Goal: Task Accomplishment & Management: Manage account settings

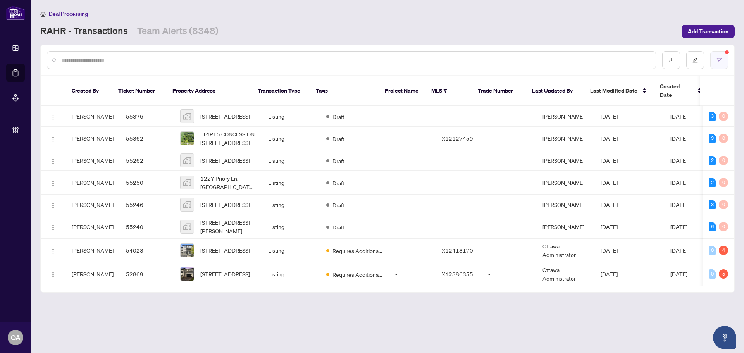
click at [723, 62] on button "button" at bounding box center [719, 60] width 18 height 18
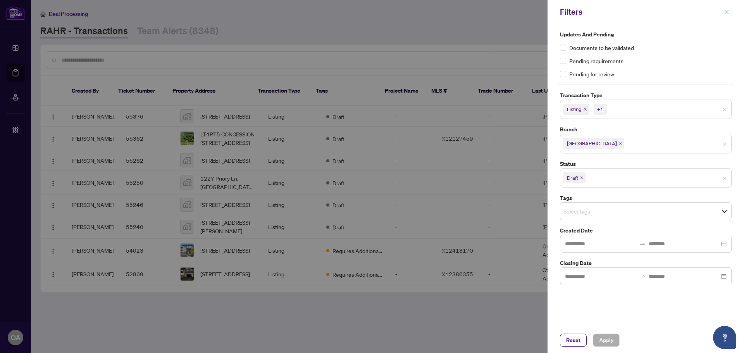
click at [727, 9] on span "button" at bounding box center [726, 12] width 5 height 12
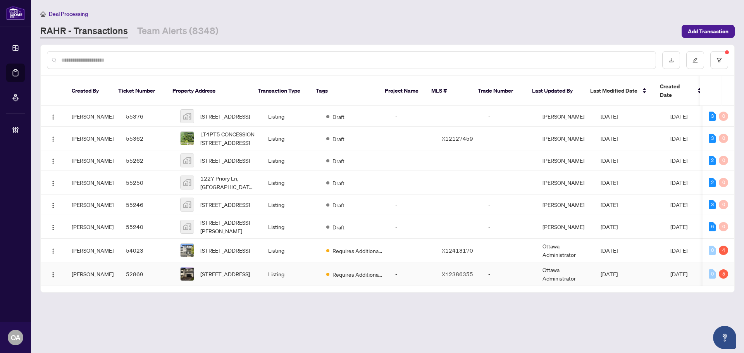
click at [320, 275] on td "Requires Additional Docs" at bounding box center [354, 274] width 69 height 24
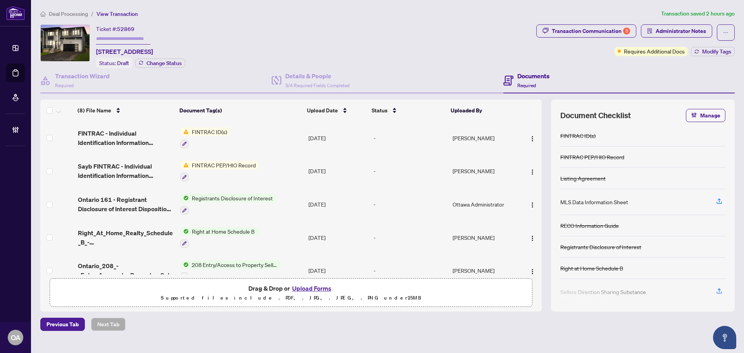
click at [264, 16] on ol "Deal Processing / View Transaction" at bounding box center [349, 13] width 618 height 9
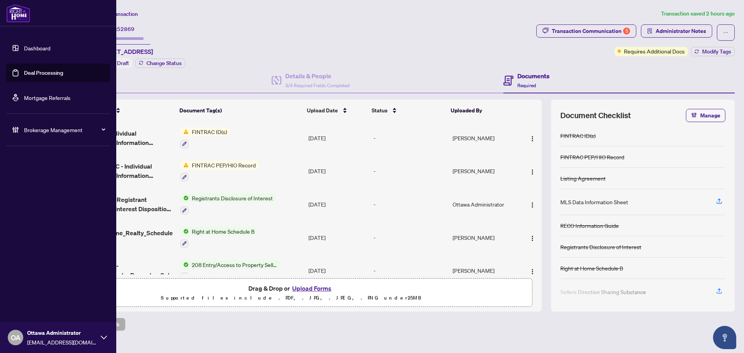
drag, startPoint x: 20, startPoint y: 72, endPoint x: 31, endPoint y: 73, distance: 11.3
click at [24, 72] on link "Deal Processing" at bounding box center [43, 72] width 39 height 7
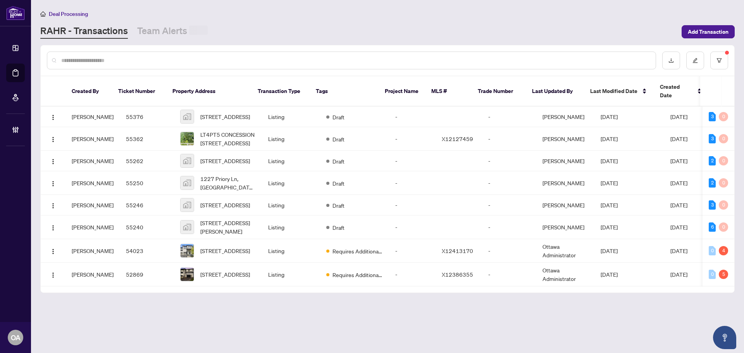
click at [244, 58] on input "text" at bounding box center [355, 60] width 588 height 9
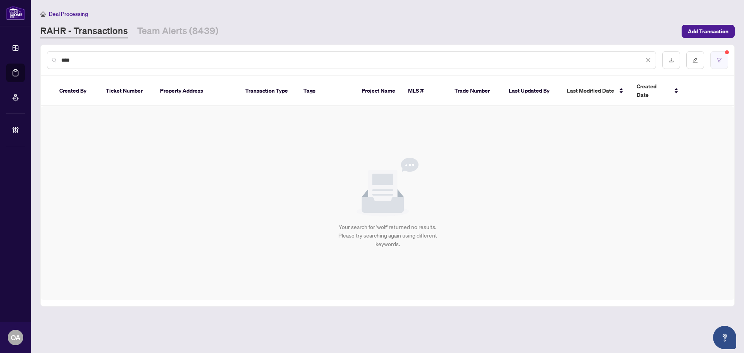
type input "****"
click at [722, 62] on button "button" at bounding box center [719, 60] width 18 height 18
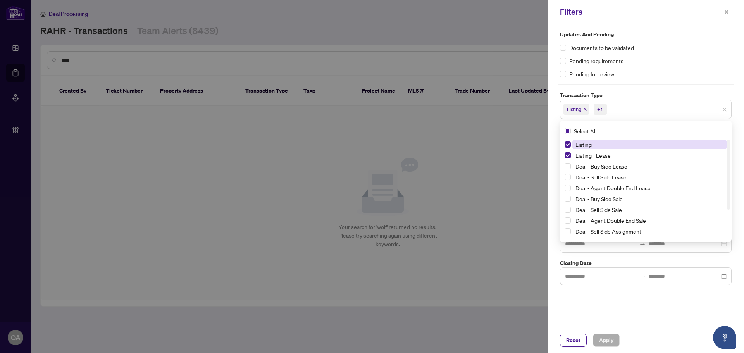
click at [587, 112] on span "Listing" at bounding box center [576, 109] width 26 height 11
click at [585, 109] on icon "close" at bounding box center [585, 109] width 3 height 3
click at [603, 109] on icon "close" at bounding box center [603, 109] width 4 height 4
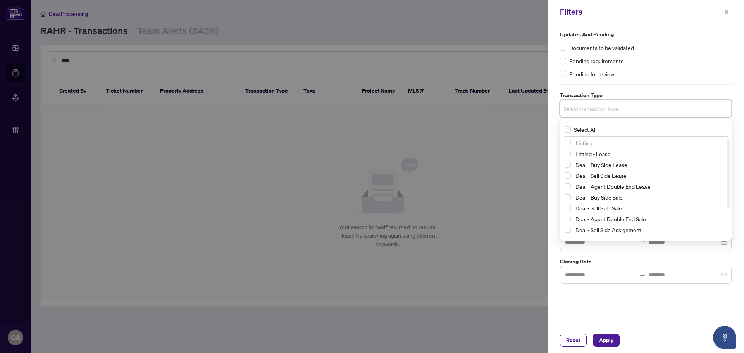
drag, startPoint x: 633, startPoint y: 288, endPoint x: 634, endPoint y: 296, distance: 7.8
click at [634, 296] on div "Updates and Pending Documents to be validated Pending requirements Pending for …" at bounding box center [646, 175] width 196 height 303
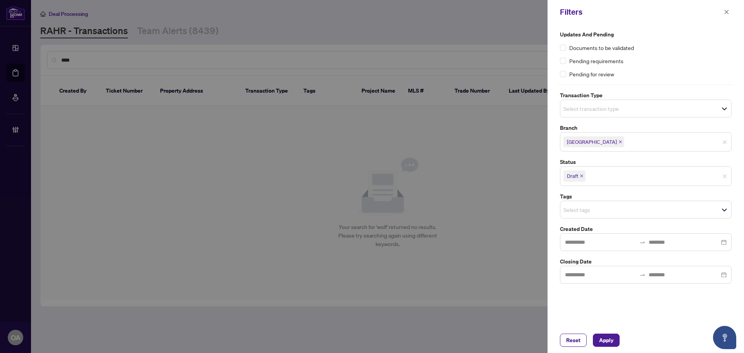
click at [581, 174] on span "Draft" at bounding box center [574, 176] width 22 height 11
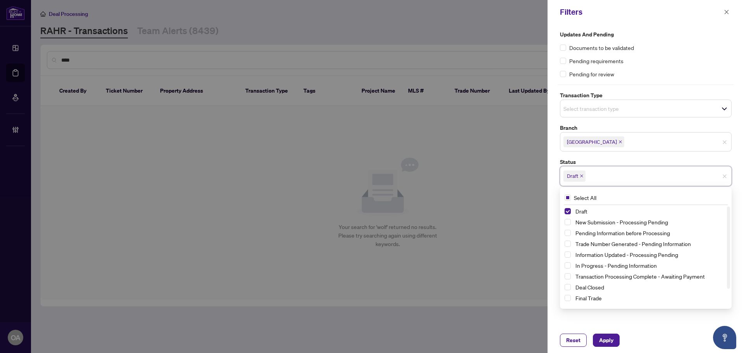
click at [582, 178] on span "Draft" at bounding box center [574, 176] width 22 height 11
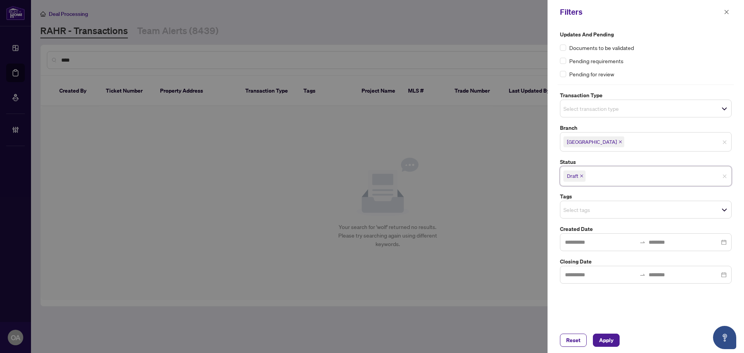
click at [581, 173] on span "Draft" at bounding box center [574, 176] width 22 height 11
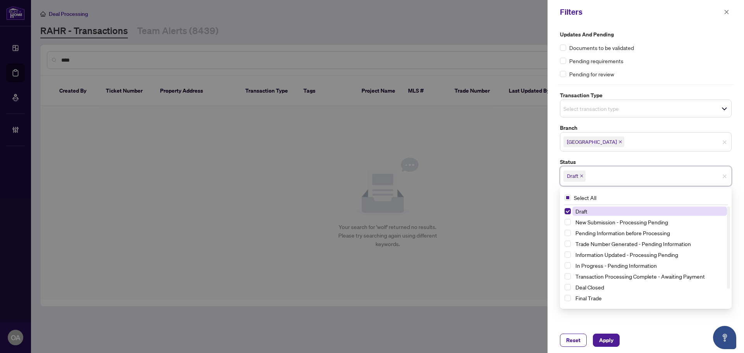
click at [581, 176] on icon "close" at bounding box center [582, 176] width 4 height 4
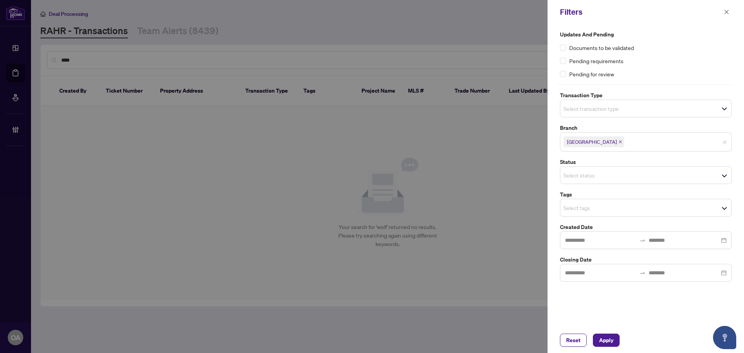
drag, startPoint x: 608, startPoint y: 339, endPoint x: 604, endPoint y: 328, distance: 12.4
click at [608, 337] on span "Apply" at bounding box center [606, 340] width 14 height 12
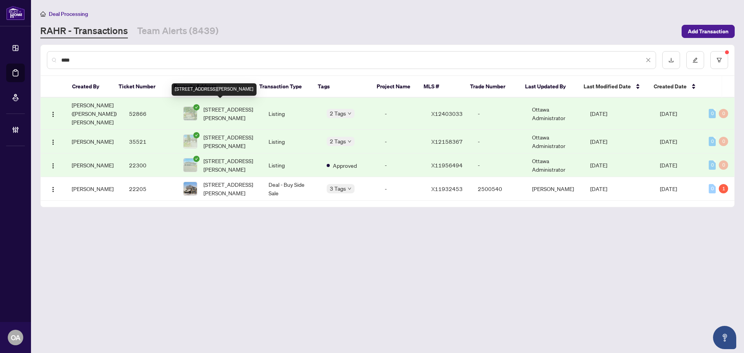
click at [220, 105] on span "4134 WOLFE POINT Way, Ottawa, Ontario K1V 1P4, Canada" at bounding box center [229, 113] width 53 height 17
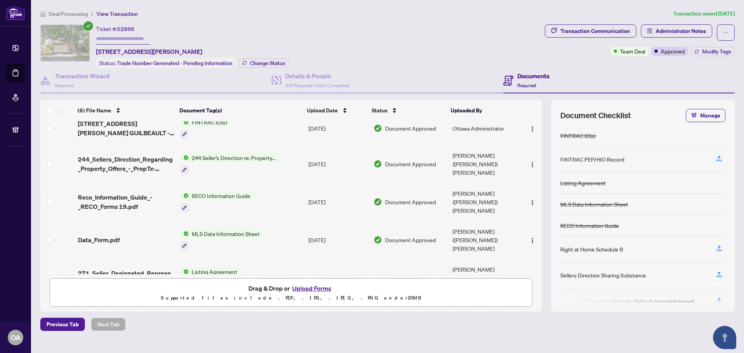
scroll to position [48, 0]
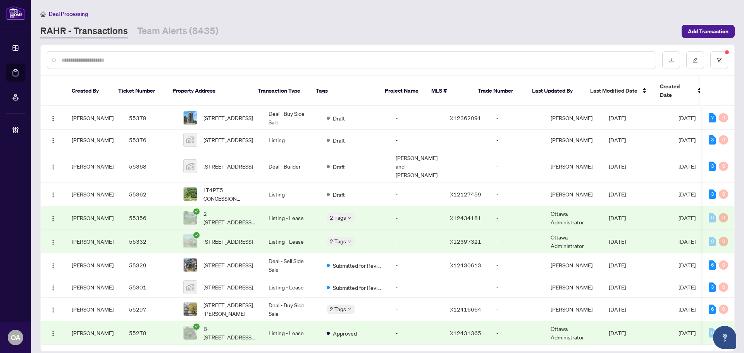
click at [245, 56] on input "text" at bounding box center [355, 60] width 588 height 9
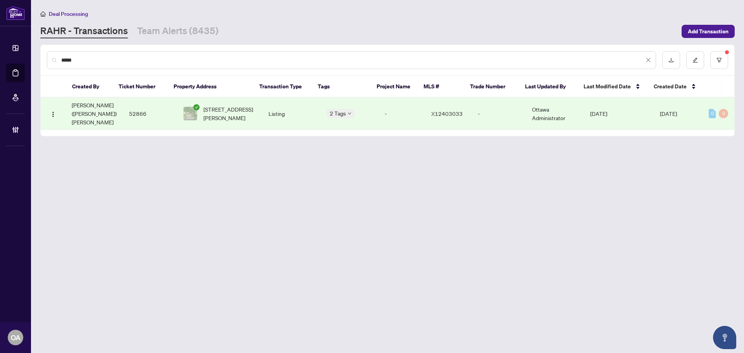
type input "*****"
drag, startPoint x: 83, startPoint y: 60, endPoint x: 78, endPoint y: 60, distance: 5.1
click at [83, 60] on input "*****" at bounding box center [352, 60] width 583 height 9
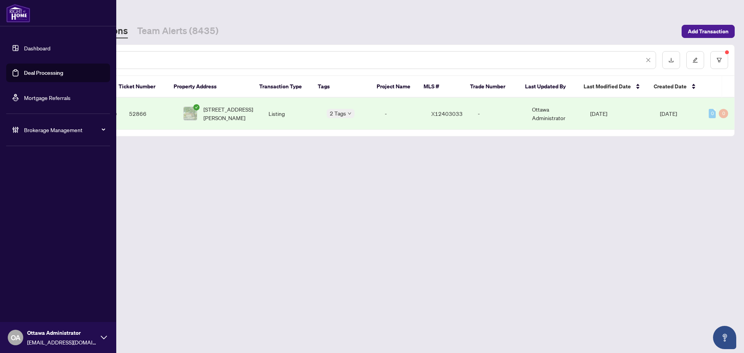
click at [43, 69] on link "Deal Processing" at bounding box center [43, 72] width 39 height 7
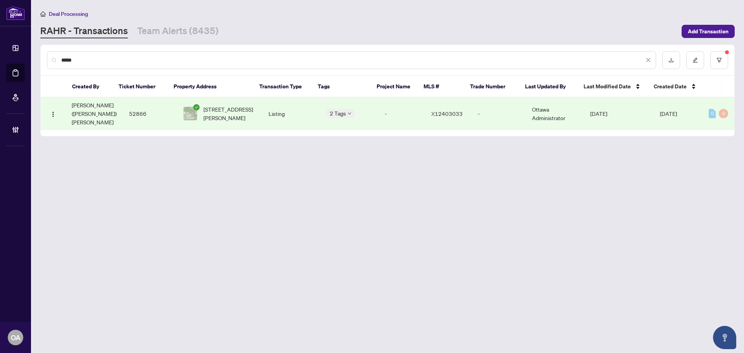
click at [216, 108] on span "4134 WOLFE POINT Way, Ottawa, Ontario K1V 1P4, Canada" at bounding box center [229, 113] width 53 height 17
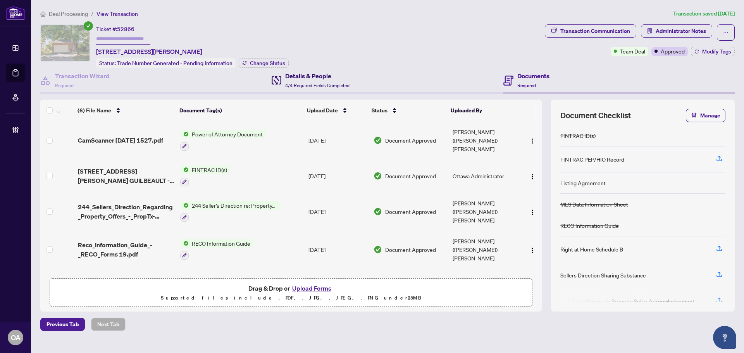
click at [300, 77] on h4 "Details & People" at bounding box center [317, 75] width 64 height 9
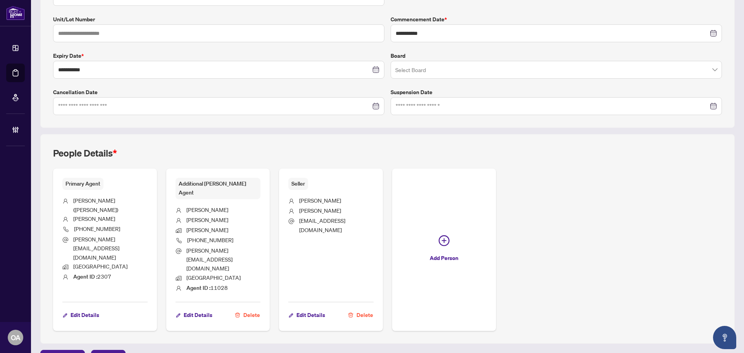
scroll to position [39, 0]
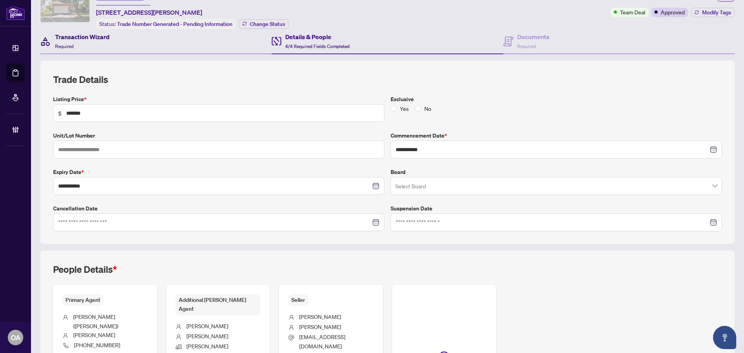
click at [67, 41] on div "Transaction Wizard Required" at bounding box center [82, 41] width 55 height 18
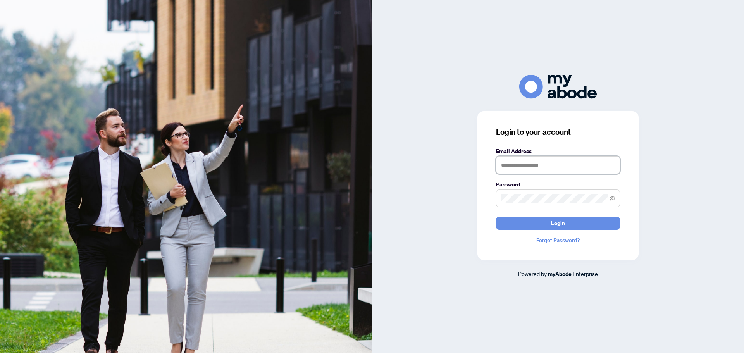
type input "**********"
click at [584, 227] on button "Login" at bounding box center [558, 223] width 124 height 13
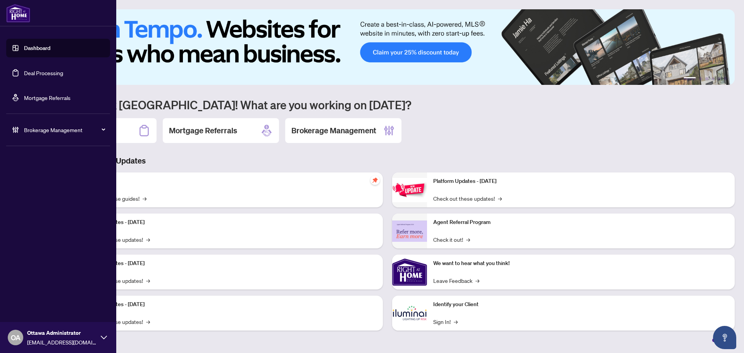
click at [39, 72] on link "Deal Processing" at bounding box center [43, 72] width 39 height 7
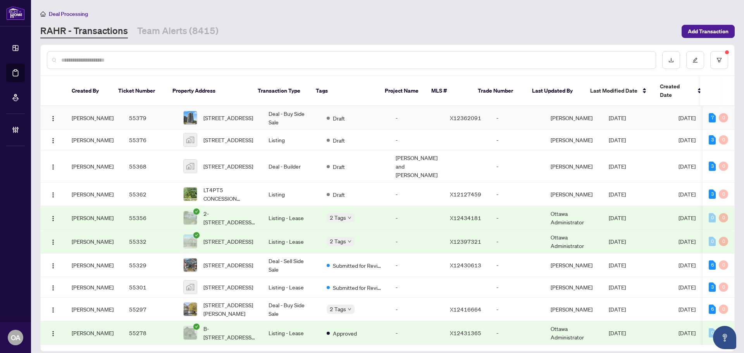
click at [227, 114] on span "[STREET_ADDRESS]" at bounding box center [228, 118] width 50 height 9
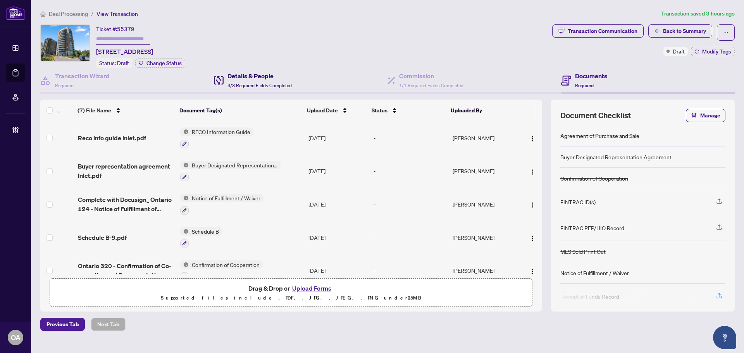
click at [241, 77] on h4 "Details & People" at bounding box center [259, 75] width 64 height 9
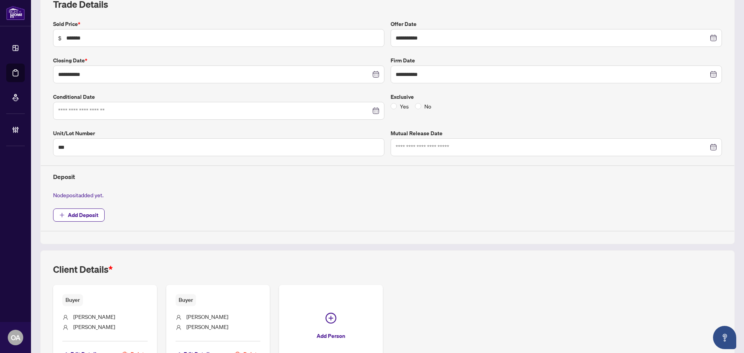
scroll to position [17, 0]
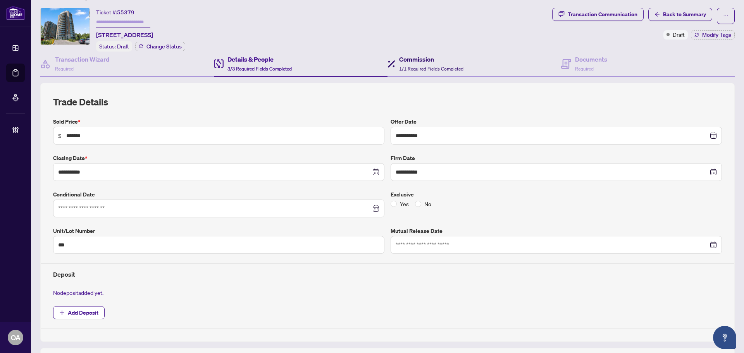
click at [422, 59] on h4 "Commission" at bounding box center [431, 59] width 64 height 9
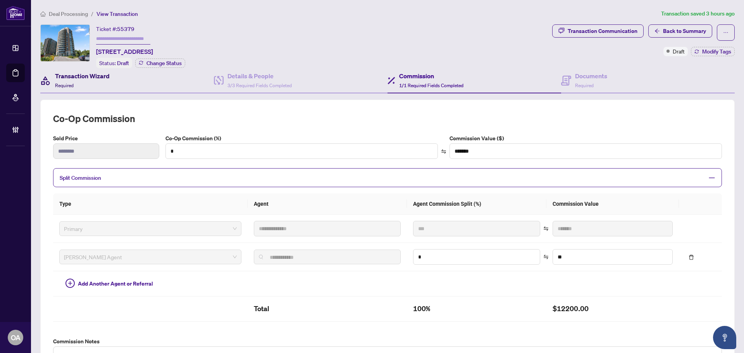
click at [95, 79] on h4 "Transaction Wizard" at bounding box center [82, 75] width 55 height 9
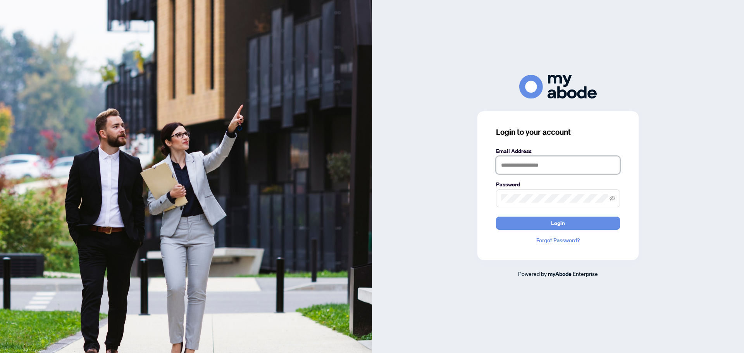
type input "**********"
click at [543, 223] on button "Login" at bounding box center [558, 223] width 124 height 13
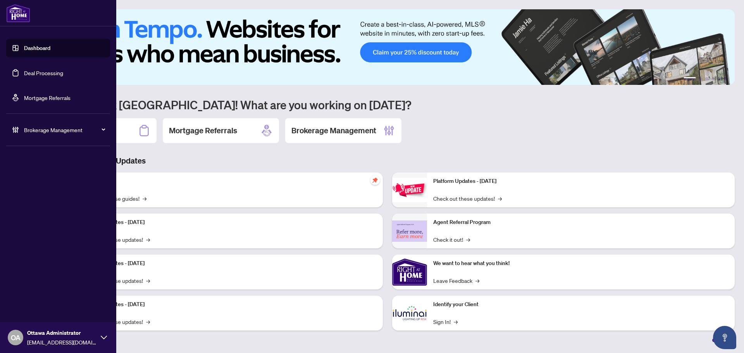
drag, startPoint x: 47, startPoint y: 63, endPoint x: 46, endPoint y: 68, distance: 4.7
click at [47, 63] on ul "Dashboard Deal Processing Mortgage Referrals" at bounding box center [58, 73] width 104 height 68
click at [45, 71] on link "Deal Processing" at bounding box center [43, 72] width 39 height 7
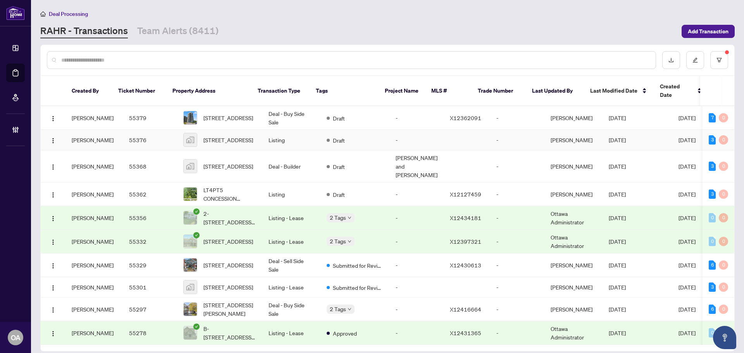
click at [208, 136] on span "[STREET_ADDRESS]" at bounding box center [228, 140] width 50 height 9
click at [124, 60] on input "text" at bounding box center [355, 60] width 588 height 9
click at [712, 57] on button "button" at bounding box center [719, 60] width 18 height 18
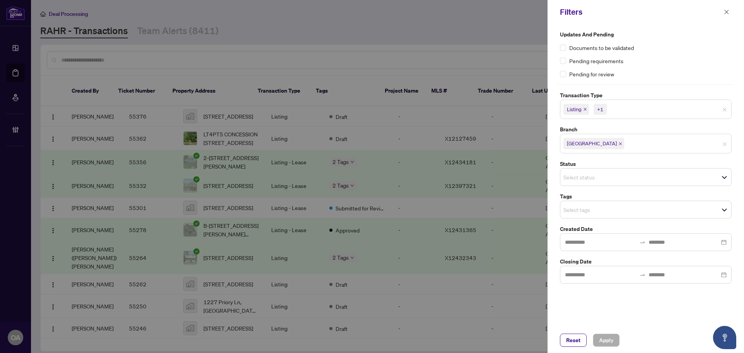
click at [587, 108] on icon "close" at bounding box center [585, 109] width 3 height 3
click at [603, 109] on icon "close" at bounding box center [602, 109] width 3 height 3
click at [601, 339] on span "Apply" at bounding box center [606, 340] width 14 height 12
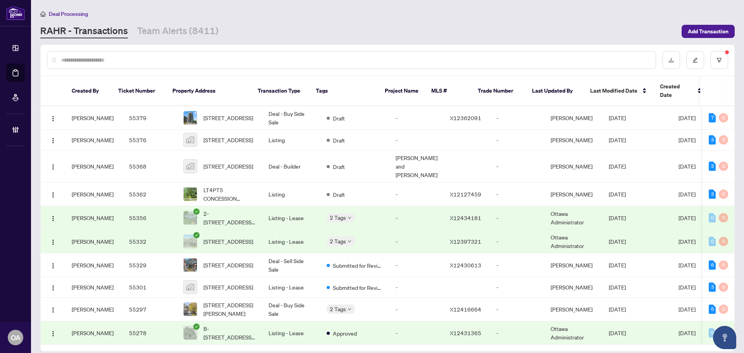
click at [269, 60] on input "text" at bounding box center [355, 60] width 588 height 9
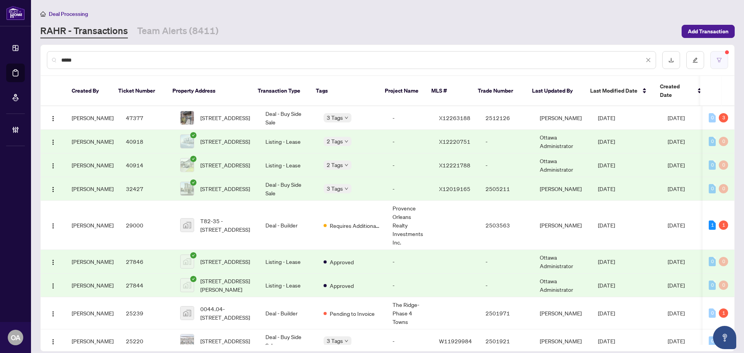
type input "*****"
click at [721, 55] on button "button" at bounding box center [719, 60] width 18 height 18
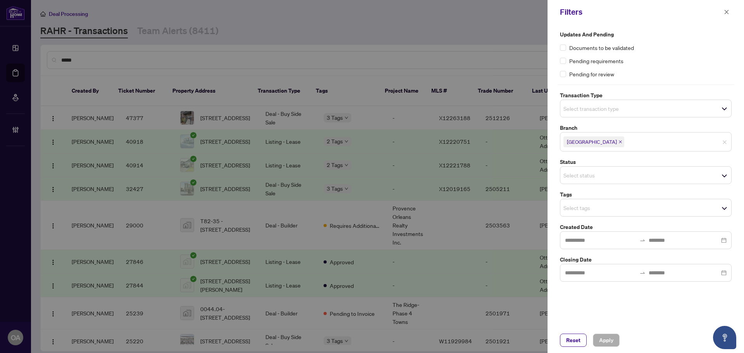
click at [577, 109] on input "search" at bounding box center [590, 108] width 54 height 9
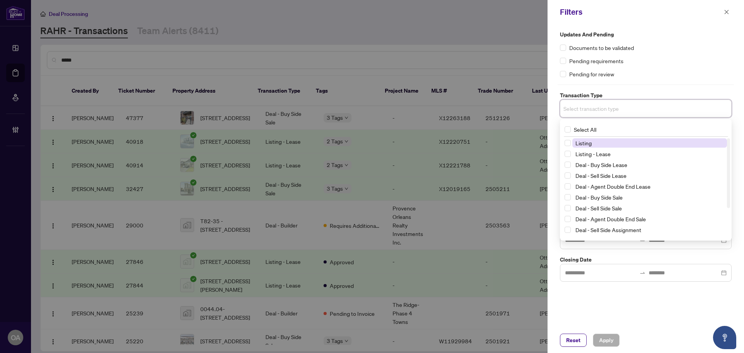
click at [580, 145] on span "Listing" at bounding box center [583, 143] width 16 height 7
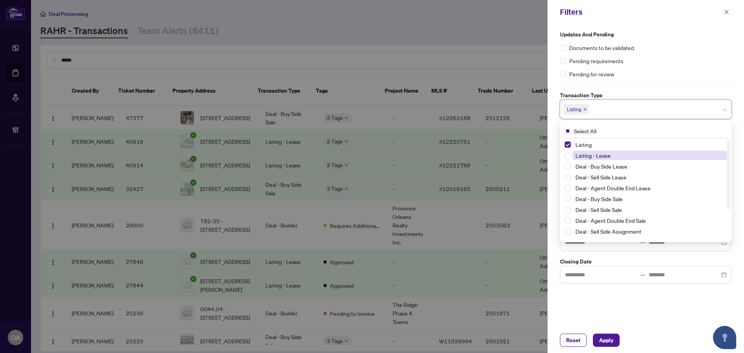
click at [580, 154] on span "Listing - Lease" at bounding box center [592, 155] width 35 height 7
click at [606, 336] on span "Apply" at bounding box center [606, 340] width 14 height 12
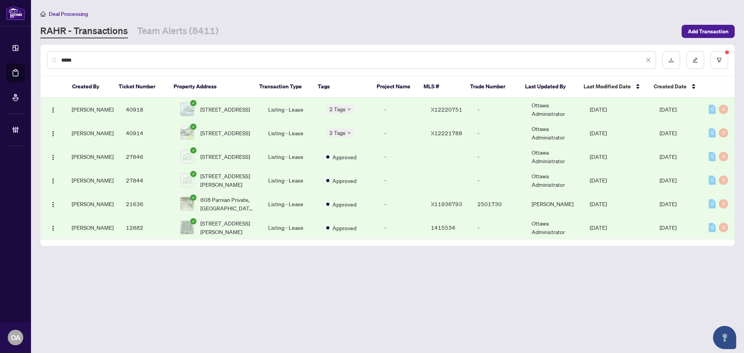
drag, startPoint x: 95, startPoint y: 61, endPoint x: 30, endPoint y: 56, distance: 65.3
click at [30, 56] on div "Dashboard Deal Processing Mortgage Referrals Brokerage Management OA Ottawa Adm…" at bounding box center [372, 176] width 744 height 353
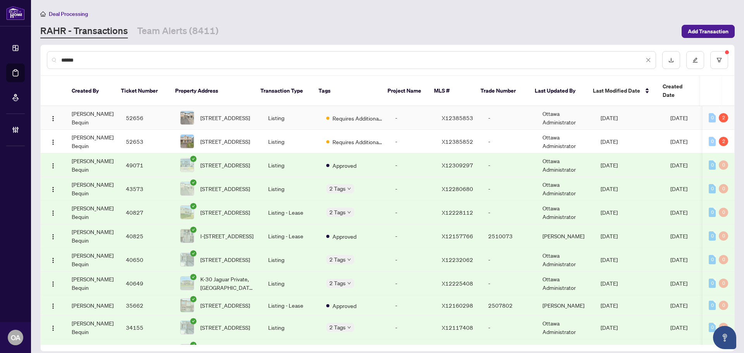
type input "******"
click at [223, 114] on span "974 Acoustic Way, Ottawa, Ontario K4M 0R1, Canada" at bounding box center [225, 118] width 50 height 9
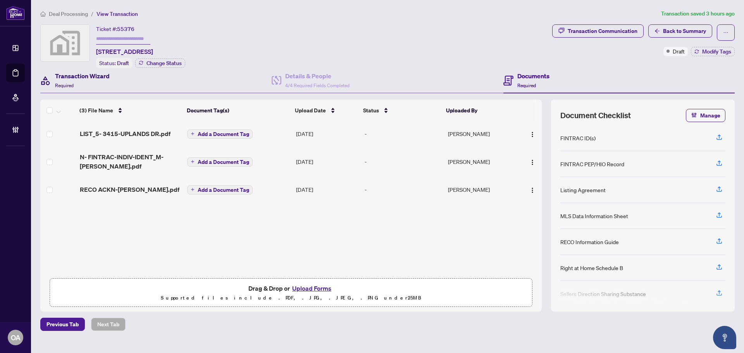
click at [105, 76] on h4 "Transaction Wizard" at bounding box center [82, 75] width 55 height 9
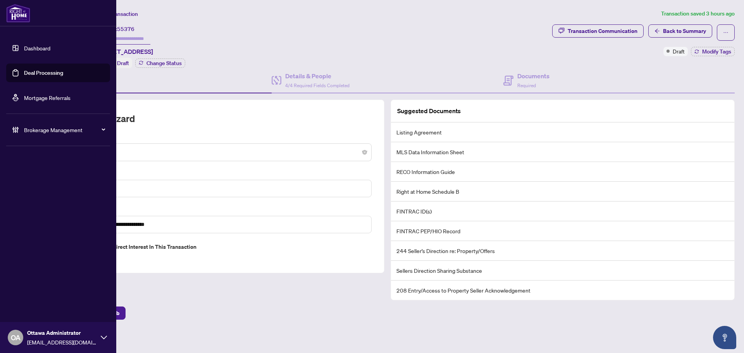
click at [31, 72] on link "Deal Processing" at bounding box center [43, 72] width 39 height 7
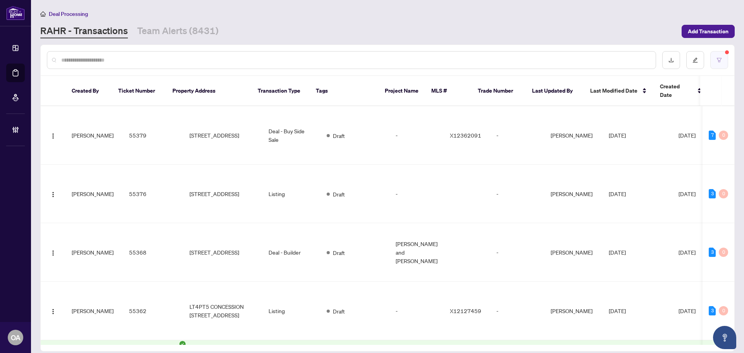
click at [719, 63] on button "button" at bounding box center [719, 60] width 18 height 18
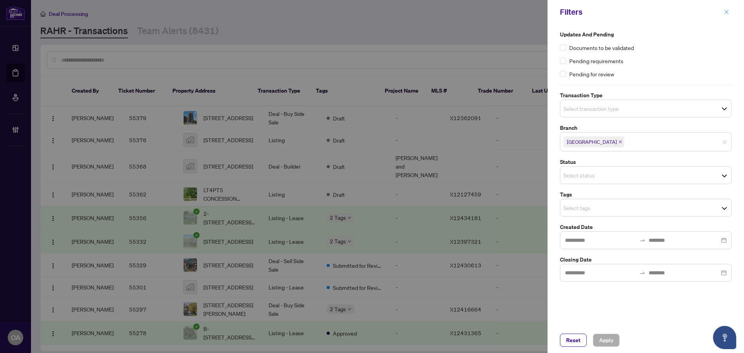
click at [730, 13] on button "button" at bounding box center [727, 11] width 10 height 9
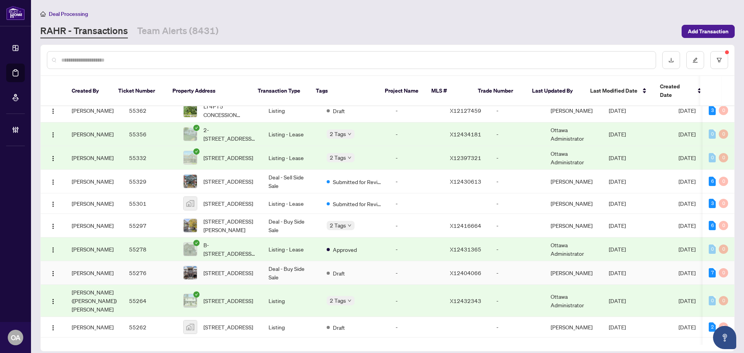
scroll to position [116, 0]
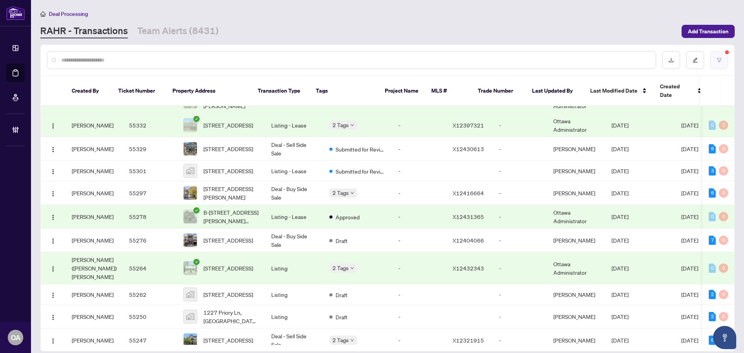
click at [722, 57] on button "button" at bounding box center [719, 60] width 18 height 18
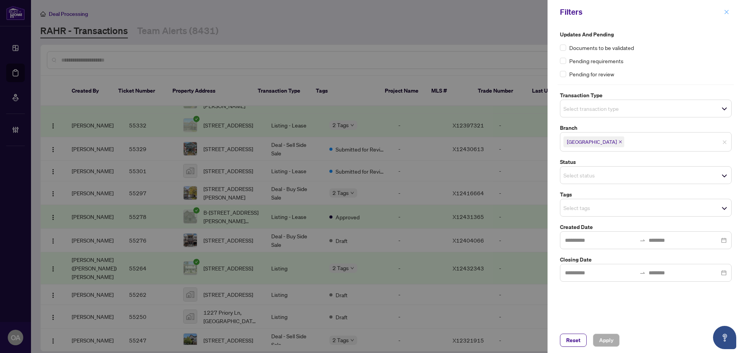
click at [722, 12] on button "button" at bounding box center [727, 11] width 10 height 9
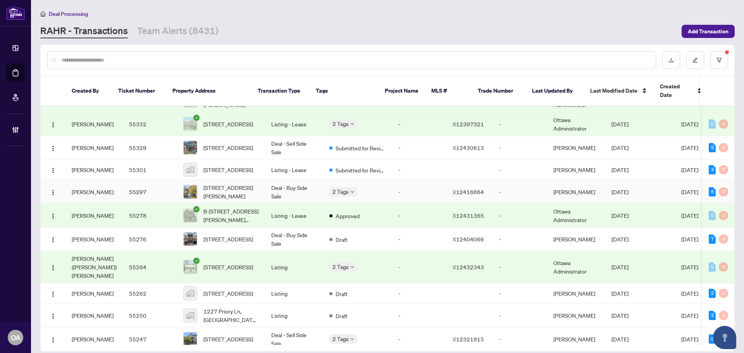
scroll to position [194, 0]
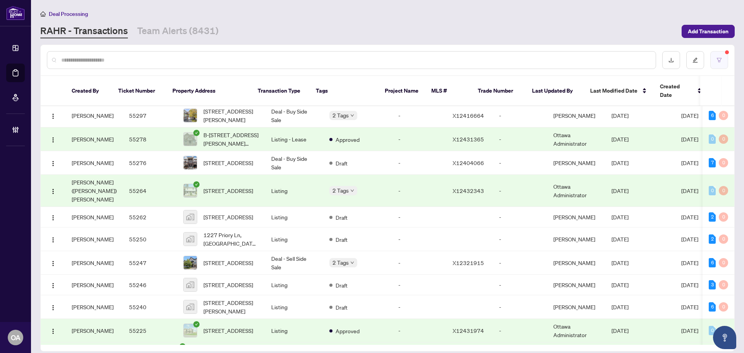
click at [725, 59] on button "button" at bounding box center [719, 60] width 18 height 18
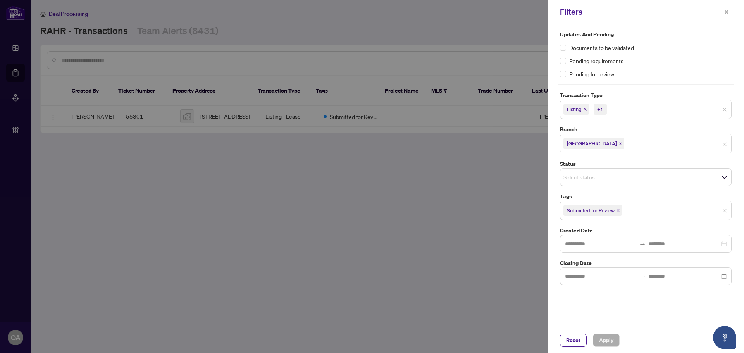
scroll to position [0, 0]
click at [618, 210] on icon "close" at bounding box center [618, 210] width 4 height 4
drag, startPoint x: 611, startPoint y: 340, endPoint x: 561, endPoint y: 295, distance: 67.5
click at [610, 339] on span "Apply" at bounding box center [606, 340] width 14 height 12
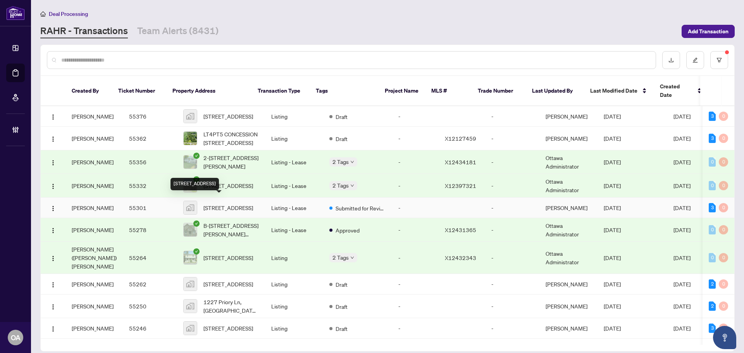
click at [221, 203] on span "298 Mojave Crescent, Stittsville, ON, Canada" at bounding box center [228, 207] width 50 height 9
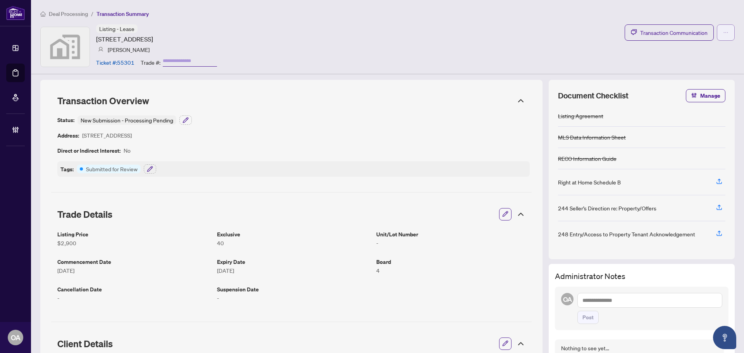
click at [723, 38] on span "button" at bounding box center [725, 32] width 5 height 12
click at [566, 56] on div "Listing - Lease [STREET_ADDRESS] [PERSON_NAME] Ticket #: 55301 Trade #: Transac…" at bounding box center [387, 46] width 694 height 45
click at [651, 30] on span "Transaction Communication" at bounding box center [673, 32] width 67 height 9
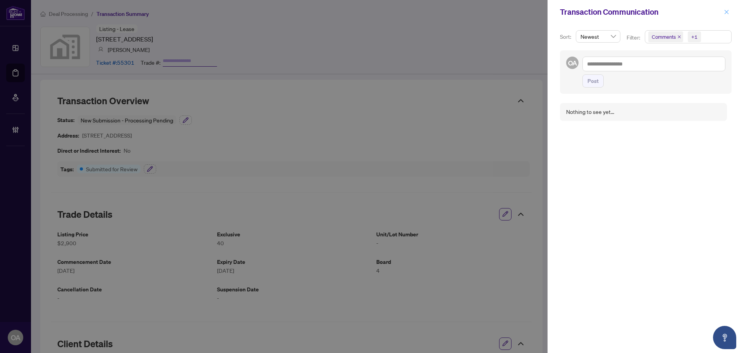
click at [728, 11] on icon "close" at bounding box center [727, 12] width 4 height 4
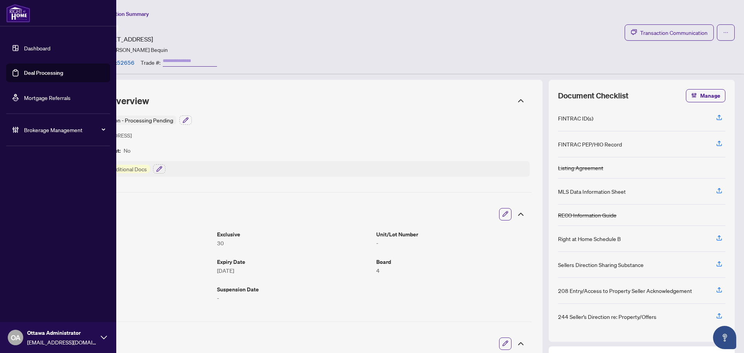
click at [37, 70] on link "Deal Processing" at bounding box center [43, 72] width 39 height 7
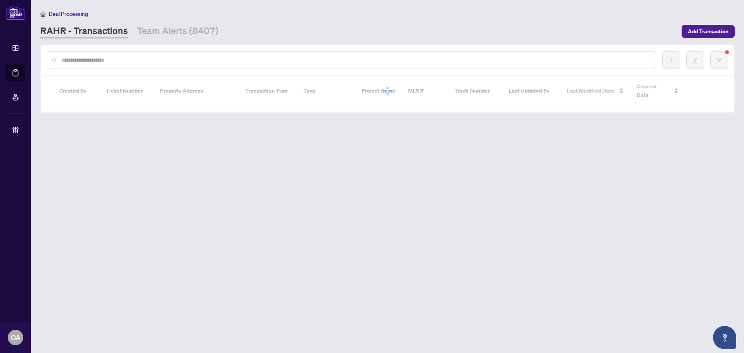
click at [263, 58] on input "text" at bounding box center [355, 60] width 588 height 9
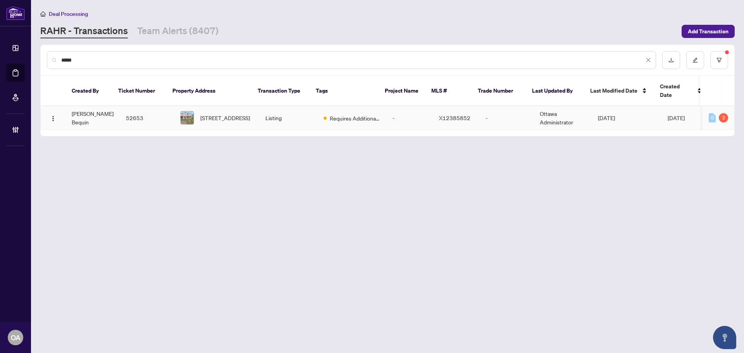
type input "*****"
click at [237, 114] on span "30 Chasing Grve, Richmond, Ontario K0A 2Z0, Canada" at bounding box center [225, 118] width 50 height 9
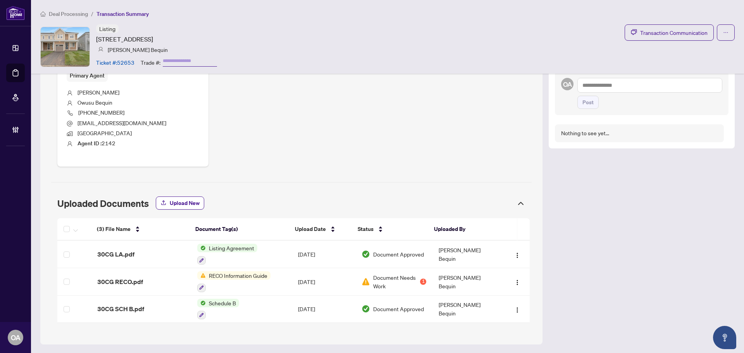
scroll to position [298, 0]
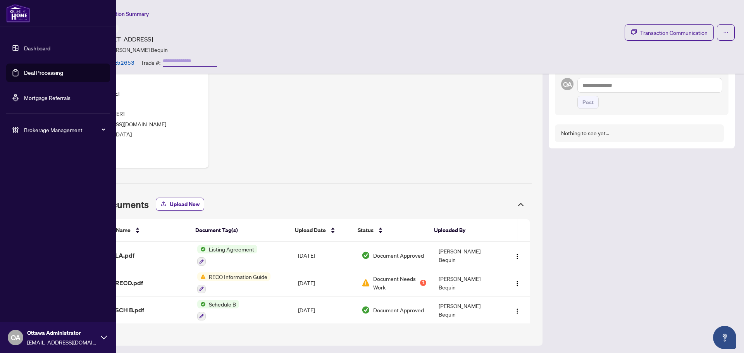
click at [27, 72] on link "Deal Processing" at bounding box center [43, 72] width 39 height 7
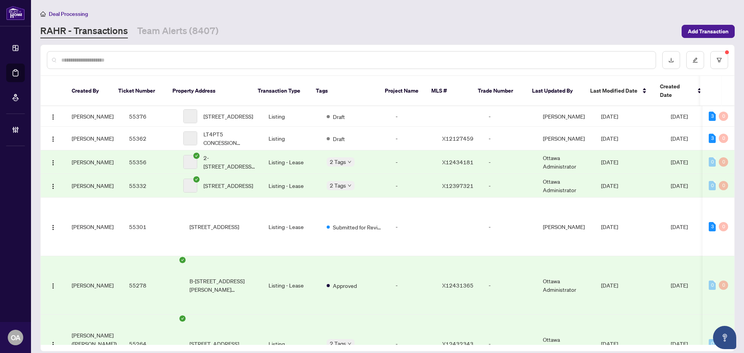
click at [126, 57] on input "text" at bounding box center [355, 60] width 588 height 9
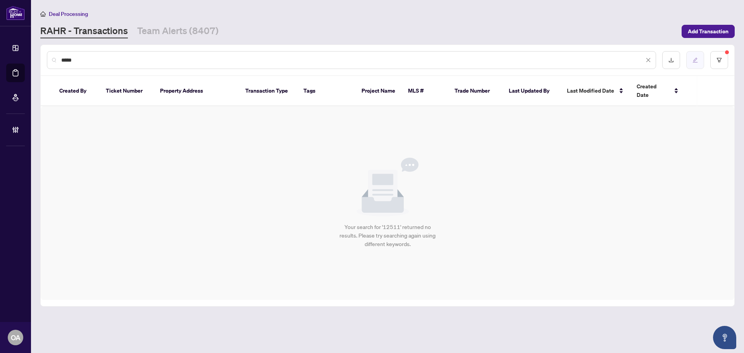
type input "*****"
click at [702, 62] on button "button" at bounding box center [695, 60] width 18 height 18
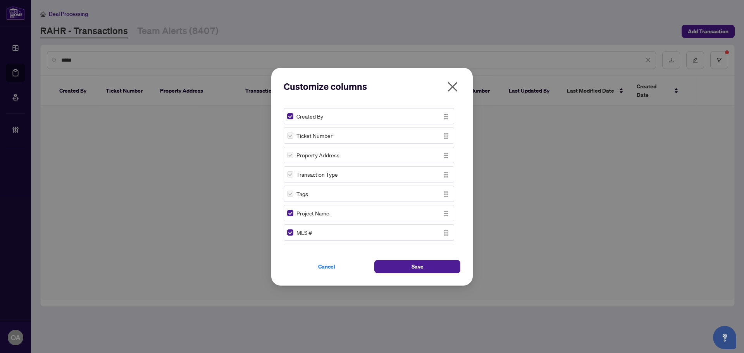
click at [454, 79] on div "Customize columns Created By Ticket Number Property Address Transaction Type Ta…" at bounding box center [372, 177] width 202 height 218
click at [454, 87] on icon "close" at bounding box center [452, 87] width 12 height 12
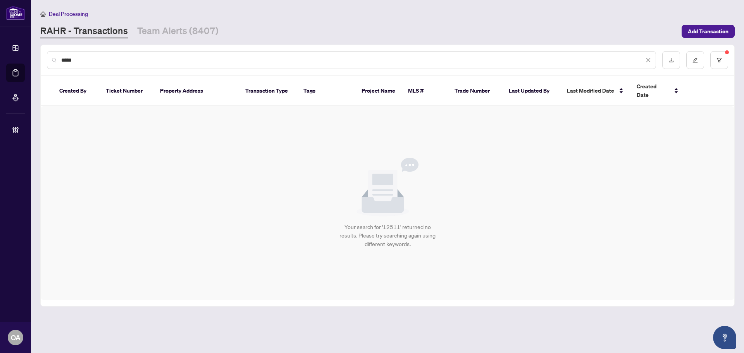
click at [127, 56] on input "*****" at bounding box center [352, 60] width 583 height 9
click at [718, 59] on icon "filter" at bounding box center [719, 59] width 5 height 5
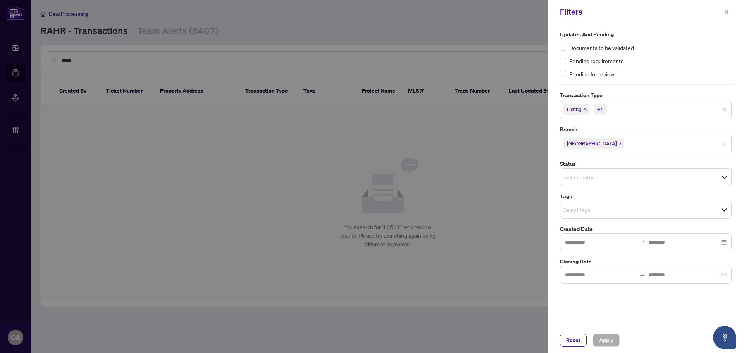
click at [583, 107] on span "Listing" at bounding box center [576, 109] width 26 height 11
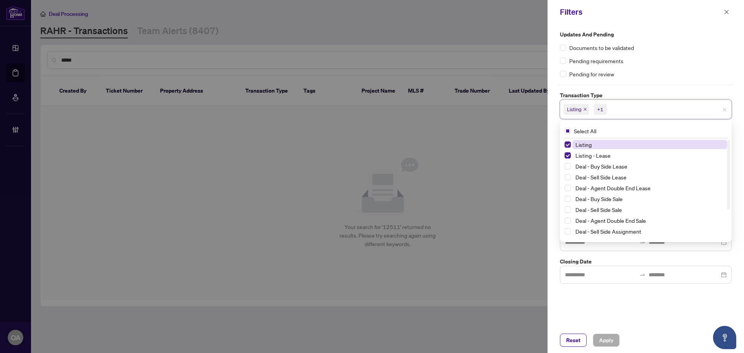
click at [585, 110] on icon "close" at bounding box center [585, 109] width 4 height 4
click at [603, 108] on icon "close" at bounding box center [603, 109] width 4 height 4
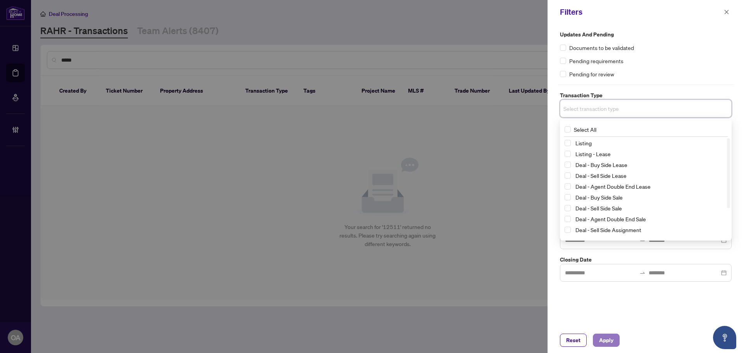
click at [604, 336] on span "Apply" at bounding box center [606, 340] width 14 height 12
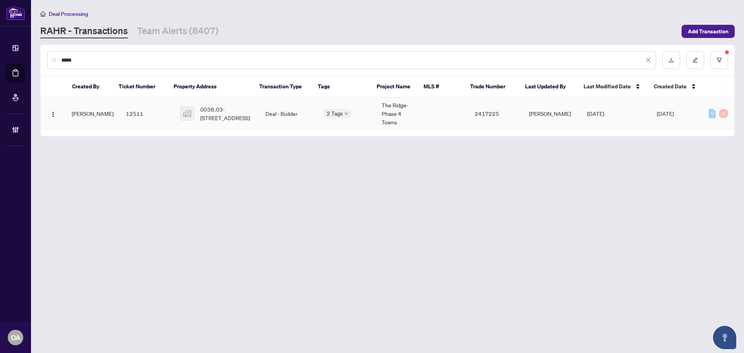
click at [231, 110] on span "0038.03-37 Pumice Pl, Ottawa, Nepean, Ottawa, Ontario, Canada" at bounding box center [226, 113] width 53 height 17
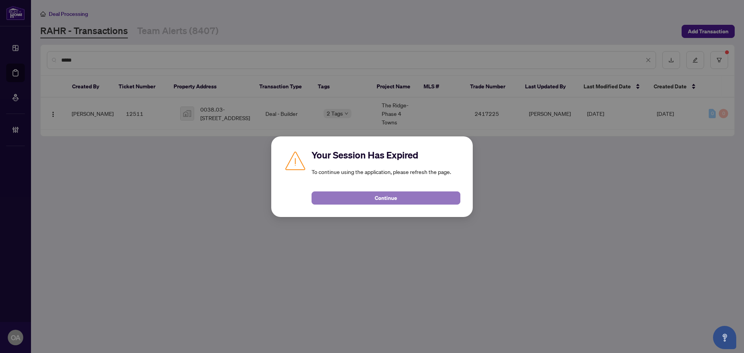
click at [426, 203] on button "Continue" at bounding box center [386, 197] width 149 height 13
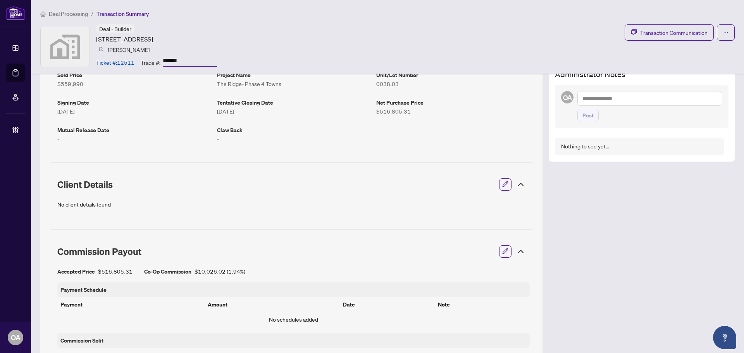
scroll to position [121, 0]
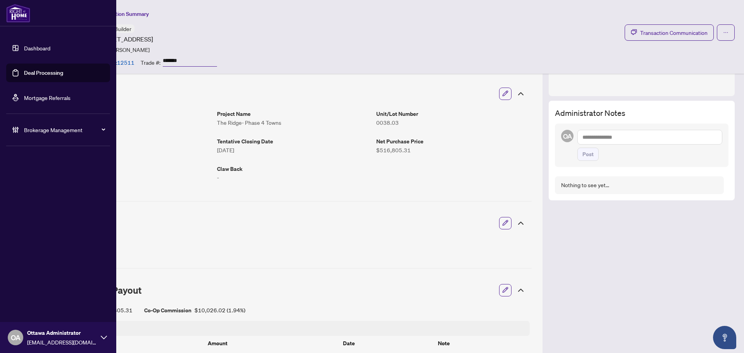
click at [28, 69] on link "Deal Processing" at bounding box center [43, 72] width 39 height 7
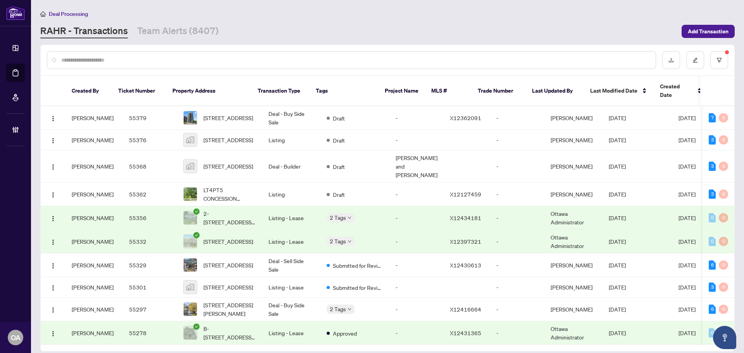
click at [128, 57] on input "text" at bounding box center [355, 60] width 588 height 9
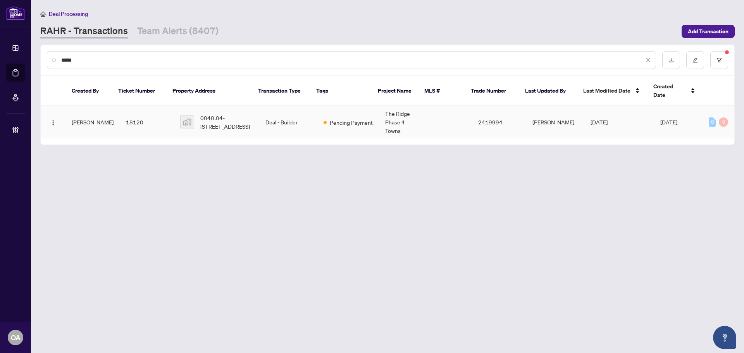
type input "*****"
click at [200, 114] on span "0040.04-[STREET_ADDRESS]" at bounding box center [226, 122] width 53 height 17
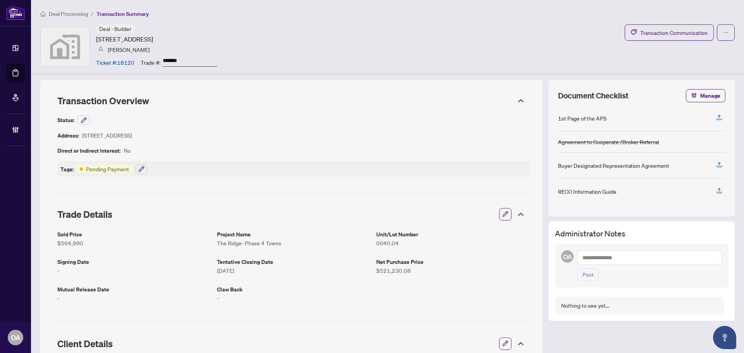
click at [558, 119] on div "1st Page of the APS" at bounding box center [582, 118] width 48 height 9
drag, startPoint x: 551, startPoint y: 117, endPoint x: 599, endPoint y: 118, distance: 48.1
click at [599, 118] on div "Document Checklist Manage 1st Page of the APS Agreement to Cooperate /Broker Re…" at bounding box center [642, 148] width 186 height 137
click at [631, 117] on div "1st Page of the APS" at bounding box center [641, 118] width 167 height 26
drag, startPoint x: 604, startPoint y: 119, endPoint x: 549, endPoint y: 120, distance: 55.0
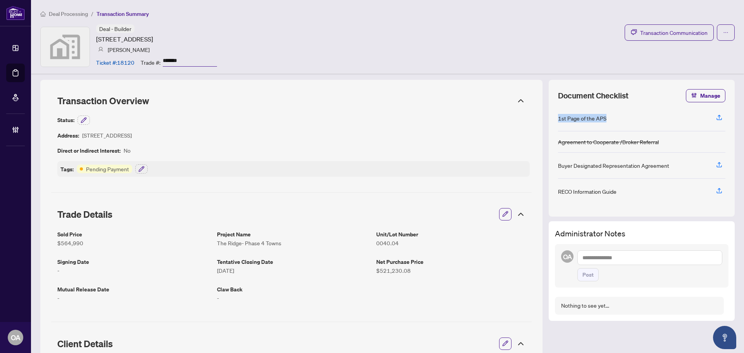
click at [549, 120] on div "Document Checklist Manage 1st Page of the APS Agreement to Cooperate /Broker Re…" at bounding box center [642, 148] width 186 height 137
click at [560, 117] on div "1st Page of the APS" at bounding box center [582, 118] width 48 height 9
drag, startPoint x: 616, startPoint y: 112, endPoint x: 551, endPoint y: 119, distance: 65.1
click at [551, 119] on div "Document Checklist Manage 1st Page of the APS Agreement to Cooperate /Broker Re…" at bounding box center [642, 148] width 186 height 137
click at [571, 116] on div "1st Page of the APS" at bounding box center [582, 118] width 48 height 9
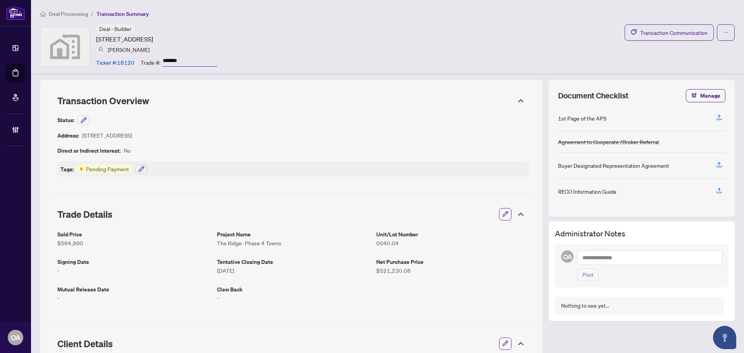
click at [571, 117] on div "1st Page of the APS" at bounding box center [641, 118] width 167 height 26
drag, startPoint x: 565, startPoint y: 119, endPoint x: 596, endPoint y: 113, distance: 30.9
click at [558, 116] on div "1st Page of the APS" at bounding box center [582, 118] width 48 height 9
drag, startPoint x: 601, startPoint y: 110, endPoint x: 598, endPoint y: 120, distance: 10.4
click at [601, 111] on div "1st Page of the APS" at bounding box center [641, 118] width 167 height 26
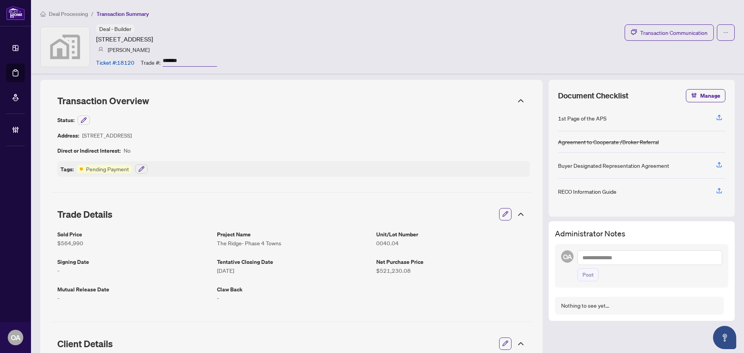
click at [597, 121] on div "1st Page of the APS" at bounding box center [582, 118] width 48 height 9
drag, startPoint x: 599, startPoint y: 116, endPoint x: 552, endPoint y: 115, distance: 46.5
click at [558, 115] on div "1st Page of the APS" at bounding box center [582, 118] width 48 height 9
click at [472, 165] on div "Tags: Pending Payment" at bounding box center [293, 169] width 472 height 16
click at [265, 148] on div "Status: Address: 40 Pumice Pl, Ottawa, Ontario, Canada Direct or Indirect Inter…" at bounding box center [293, 145] width 472 height 61
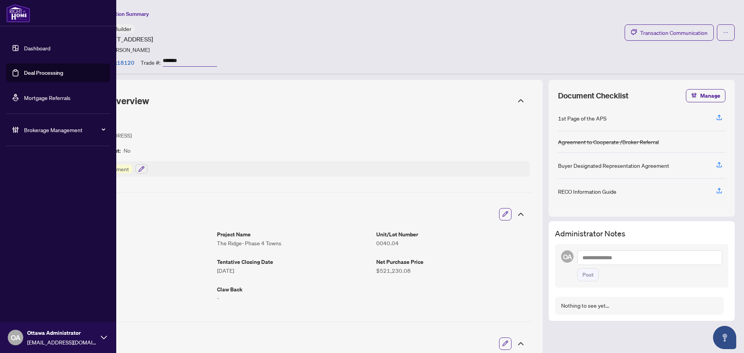
drag, startPoint x: 22, startPoint y: 71, endPoint x: 116, endPoint y: 71, distance: 94.2
click at [24, 70] on link "Deal Processing" at bounding box center [43, 72] width 39 height 7
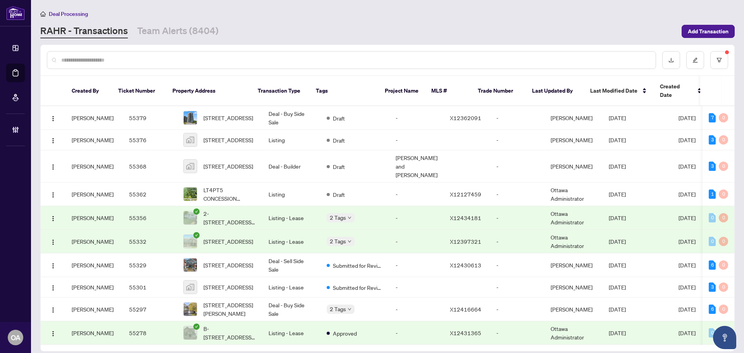
click at [374, 58] on input "text" at bounding box center [355, 60] width 588 height 9
click at [203, 56] on input "text" at bounding box center [355, 60] width 588 height 9
click at [172, 57] on input "text" at bounding box center [355, 60] width 588 height 9
drag, startPoint x: 186, startPoint y: 59, endPoint x: 221, endPoint y: 64, distance: 35.7
click at [187, 59] on input "text" at bounding box center [355, 60] width 588 height 9
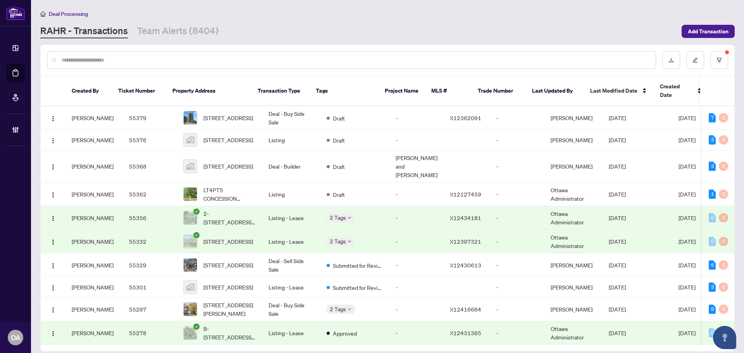
click at [169, 59] on input "text" at bounding box center [355, 60] width 588 height 9
click at [126, 59] on input "text" at bounding box center [355, 60] width 588 height 9
click at [114, 57] on input "text" at bounding box center [355, 60] width 588 height 9
click at [128, 71] on div at bounding box center [388, 60] width 694 height 30
click at [152, 60] on input "text" at bounding box center [355, 60] width 588 height 9
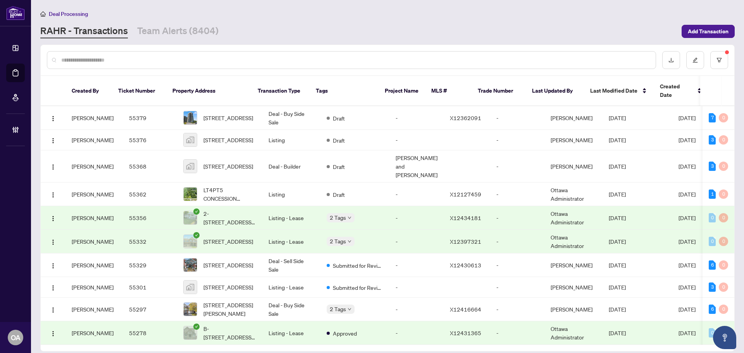
drag, startPoint x: 69, startPoint y: 66, endPoint x: 64, endPoint y: 59, distance: 8.9
click at [69, 66] on div at bounding box center [351, 60] width 609 height 18
click at [64, 58] on input "text" at bounding box center [355, 60] width 588 height 9
click at [246, 58] on input "text" at bounding box center [355, 60] width 588 height 9
drag, startPoint x: 389, startPoint y: 48, endPoint x: 387, endPoint y: 52, distance: 4.9
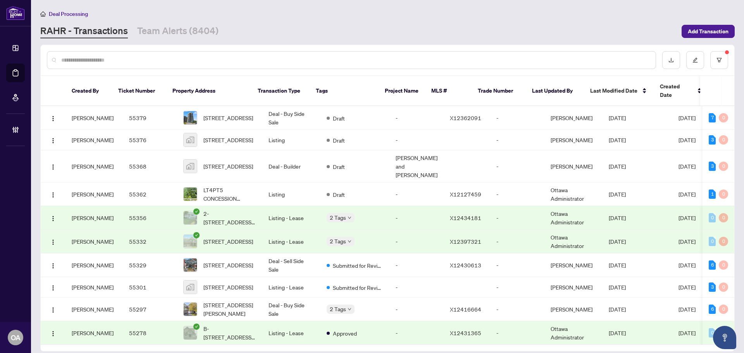
click at [388, 52] on div at bounding box center [388, 60] width 694 height 30
click at [387, 52] on div at bounding box center [351, 60] width 609 height 18
click at [375, 62] on input "text" at bounding box center [355, 60] width 588 height 9
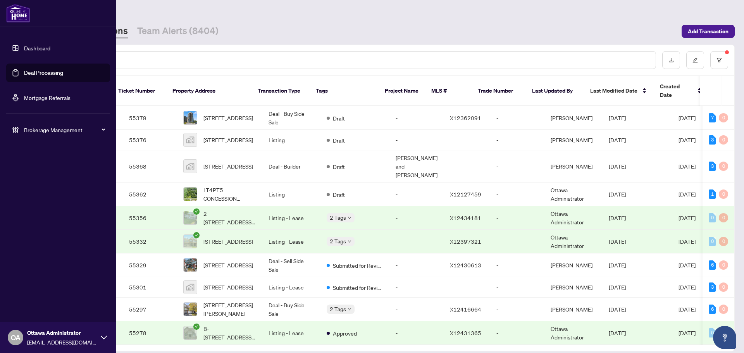
drag, startPoint x: 31, startPoint y: 71, endPoint x: 39, endPoint y: 68, distance: 8.2
click at [31, 71] on link "Deal Processing" at bounding box center [43, 72] width 39 height 7
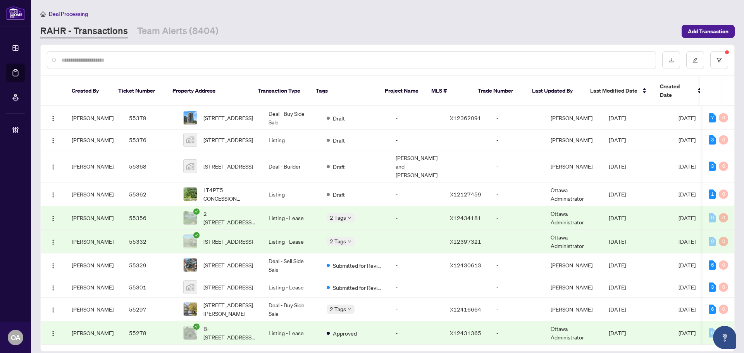
click at [160, 59] on input "text" at bounding box center [355, 60] width 588 height 9
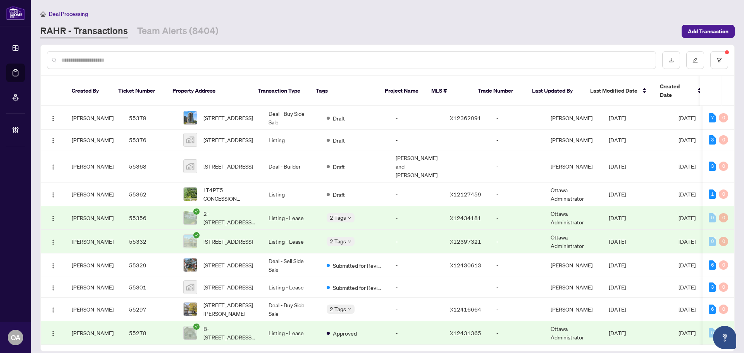
click at [160, 59] on input "text" at bounding box center [355, 60] width 588 height 9
click at [159, 59] on input "text" at bounding box center [355, 60] width 588 height 9
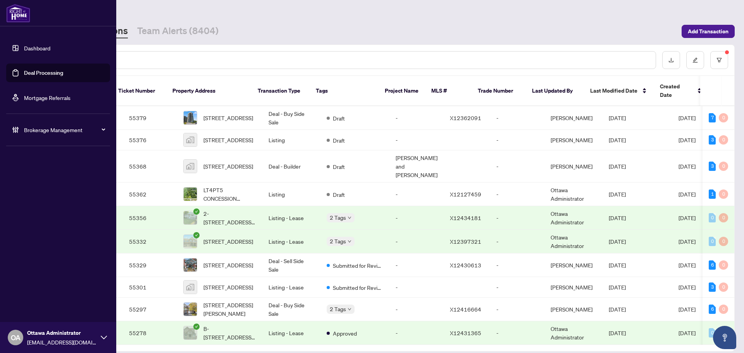
click at [103, 334] on icon at bounding box center [104, 337] width 6 height 6
click at [22, 308] on span "Logout" at bounding box center [30, 308] width 17 height 12
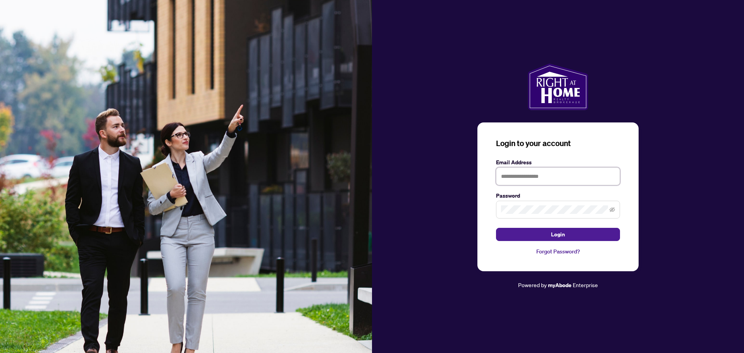
type input "**********"
click at [519, 231] on button "Login" at bounding box center [558, 234] width 124 height 13
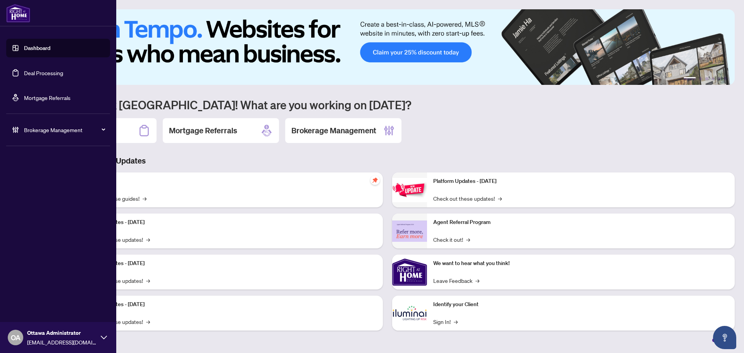
click at [40, 72] on link "Deal Processing" at bounding box center [43, 72] width 39 height 7
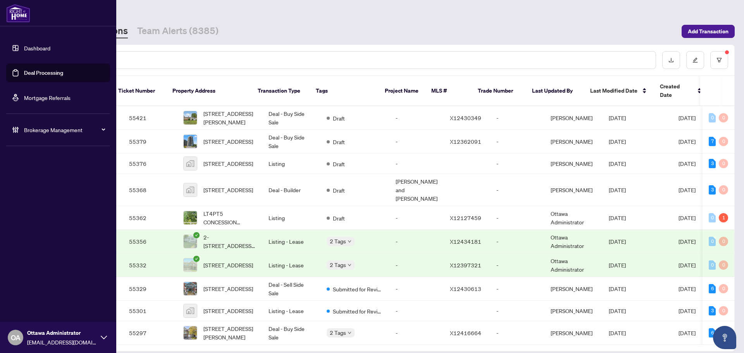
click at [110, 336] on div "OA Ottawa Administrator ottawa@rightathomerealty.com" at bounding box center [58, 337] width 116 height 31
drag, startPoint x: 41, startPoint y: 308, endPoint x: 146, endPoint y: 295, distance: 105.8
click at [43, 308] on button "Logout" at bounding box center [58, 307] width 104 height 13
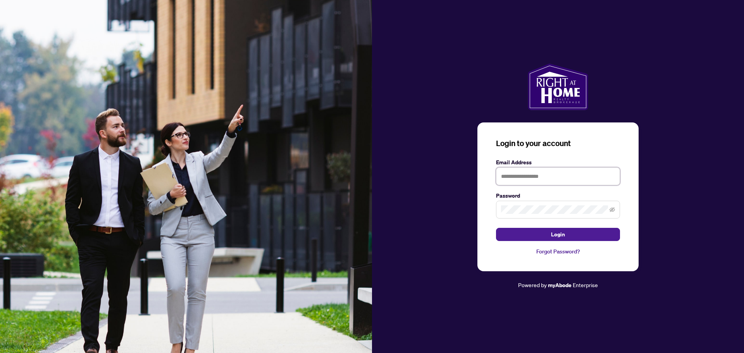
drag, startPoint x: 560, startPoint y: 179, endPoint x: 555, endPoint y: 180, distance: 5.2
click at [560, 179] on input "text" at bounding box center [558, 176] width 124 height 18
click at [582, 141] on h3 "Login to your account" at bounding box center [558, 143] width 124 height 11
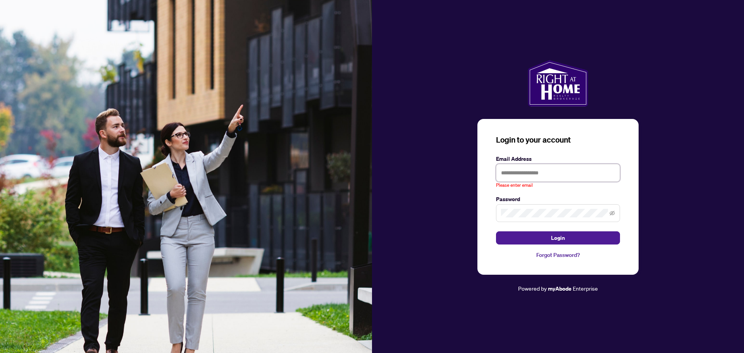
click at [560, 173] on input "text" at bounding box center [558, 173] width 124 height 18
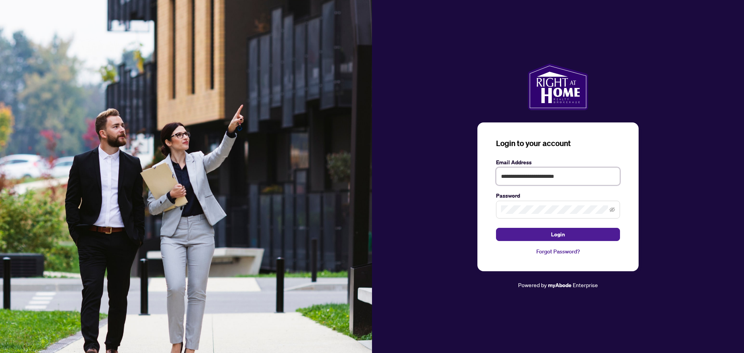
type input "**********"
click at [514, 215] on span at bounding box center [558, 210] width 124 height 18
click at [602, 209] on keeper-lock "Open Keeper Popup" at bounding box center [602, 209] width 9 height 9
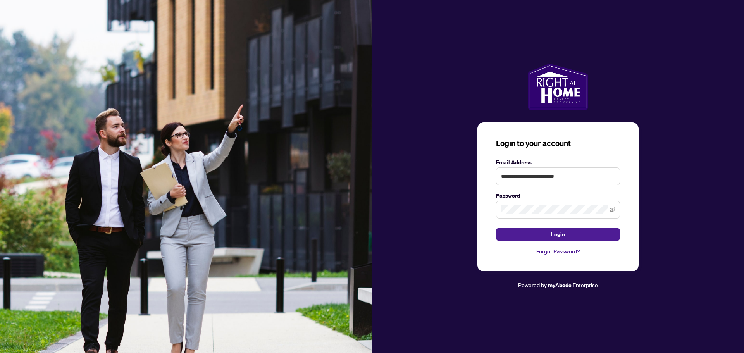
click at [663, 287] on article "Powered by myAbode Enterprise" at bounding box center [558, 285] width 372 height 9
click at [565, 179] on input "**********" at bounding box center [558, 176] width 124 height 18
click at [555, 171] on input "**********" at bounding box center [558, 176] width 124 height 18
drag, startPoint x: 565, startPoint y: 176, endPoint x: 487, endPoint y: 167, distance: 78.4
click at [482, 170] on div "**********" at bounding box center [557, 196] width 161 height 149
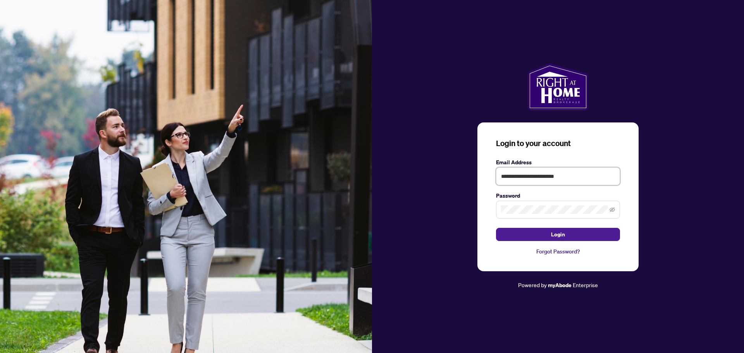
type input "**********"
click at [457, 204] on div "**********" at bounding box center [558, 177] width 372 height 226
click at [496, 228] on button "Login" at bounding box center [558, 234] width 124 height 13
